Goal: Task Accomplishment & Management: Use online tool/utility

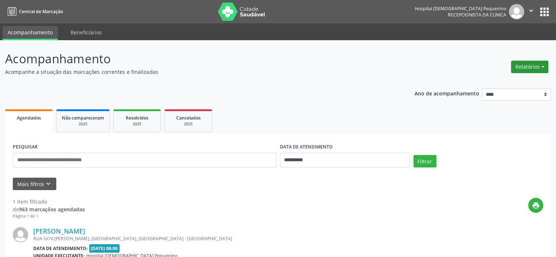
click at [529, 70] on button "Relatórios" at bounding box center [529, 67] width 37 height 12
click at [521, 80] on link "Agendamentos" at bounding box center [509, 82] width 79 height 10
select select "*"
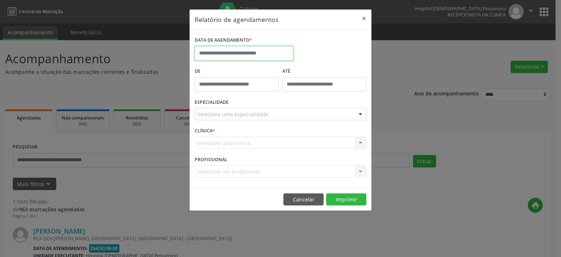
click at [250, 52] on input "text" at bounding box center [244, 53] width 99 height 15
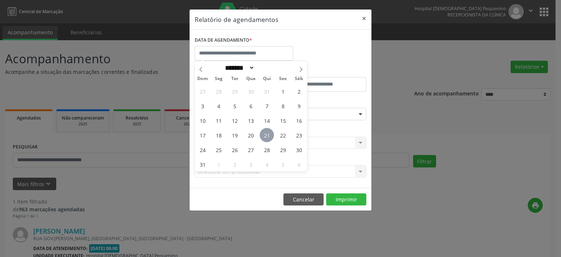
click at [268, 136] on span "21" at bounding box center [267, 135] width 14 height 14
type input "**********"
click at [268, 136] on span "21" at bounding box center [267, 135] width 14 height 14
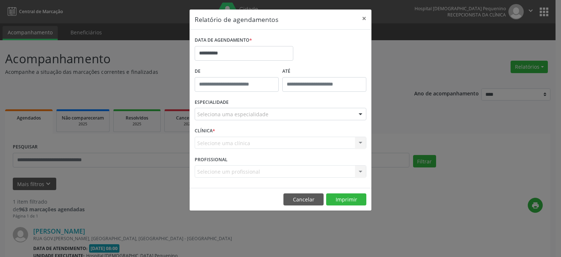
click at [269, 115] on div "Seleciona uma especialidade" at bounding box center [281, 114] width 172 height 12
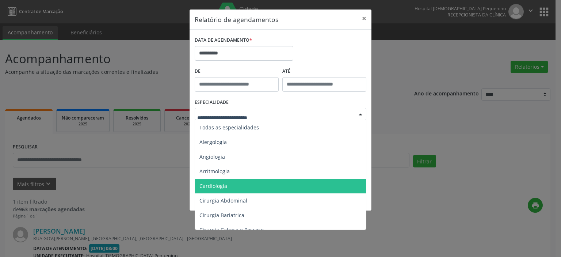
click at [230, 184] on span "Cardiologia" at bounding box center [281, 186] width 172 height 15
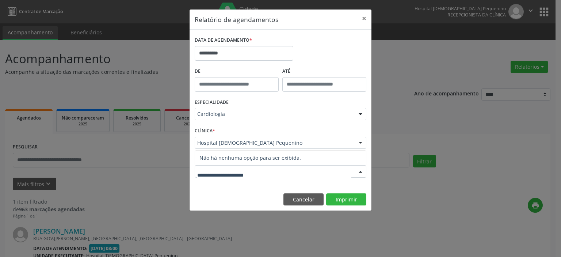
click at [247, 170] on input "text" at bounding box center [274, 175] width 154 height 15
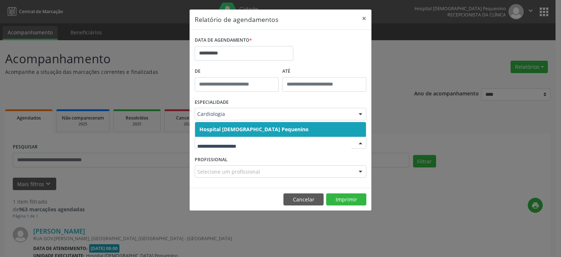
click at [262, 133] on span "Hospital [DEMOGRAPHIC_DATA] Pequenino" at bounding box center [280, 129] width 171 height 15
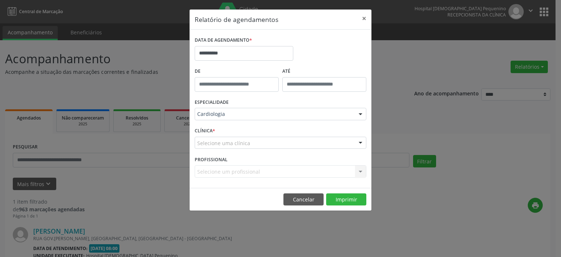
click at [262, 170] on div "Selecione um profissional Nenhum resultado encontrado para: " " Não há nenhuma …" at bounding box center [281, 171] width 172 height 12
click at [260, 147] on div "Selecione uma clínica" at bounding box center [281, 143] width 172 height 12
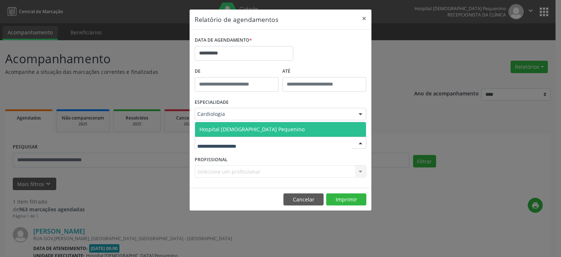
click at [265, 131] on span "Hospital [DEMOGRAPHIC_DATA] Pequenino" at bounding box center [280, 129] width 171 height 15
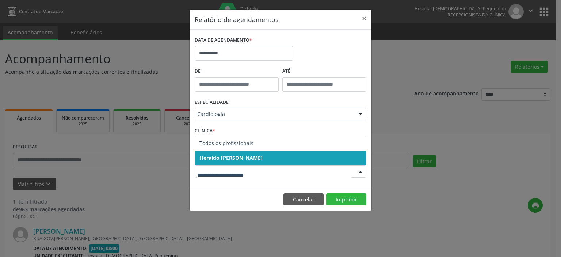
click at [263, 158] on span "Heraldo [PERSON_NAME]" at bounding box center [231, 157] width 63 height 7
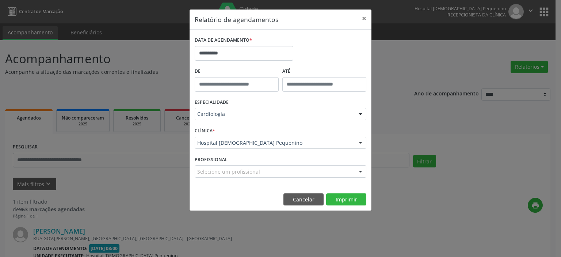
click at [258, 175] on div "Selecione um profissional" at bounding box center [281, 171] width 172 height 12
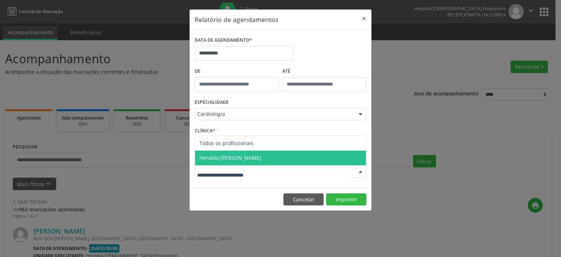
click at [261, 160] on span "Heraldo [PERSON_NAME]" at bounding box center [231, 157] width 62 height 7
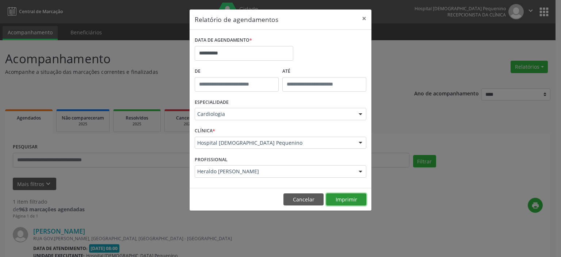
click at [348, 200] on button "Imprimir" at bounding box center [346, 199] width 40 height 12
